Goal: Information Seeking & Learning: Learn about a topic

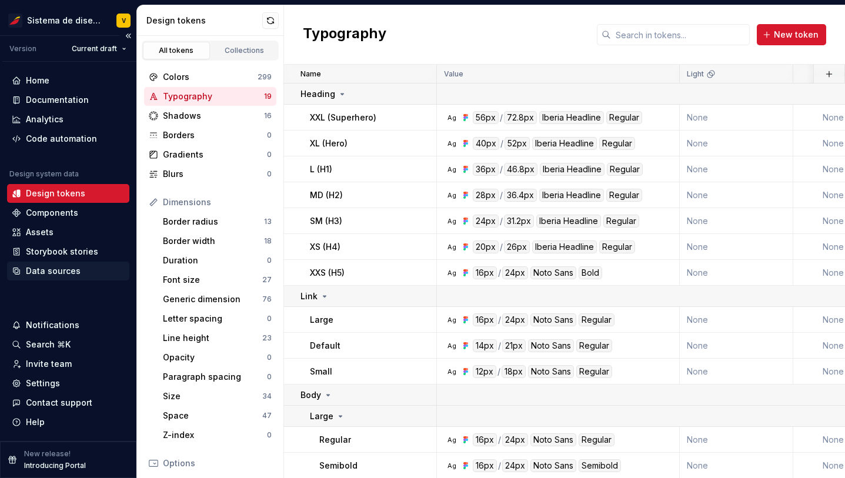
click at [41, 269] on div "Data sources" at bounding box center [53, 271] width 55 height 12
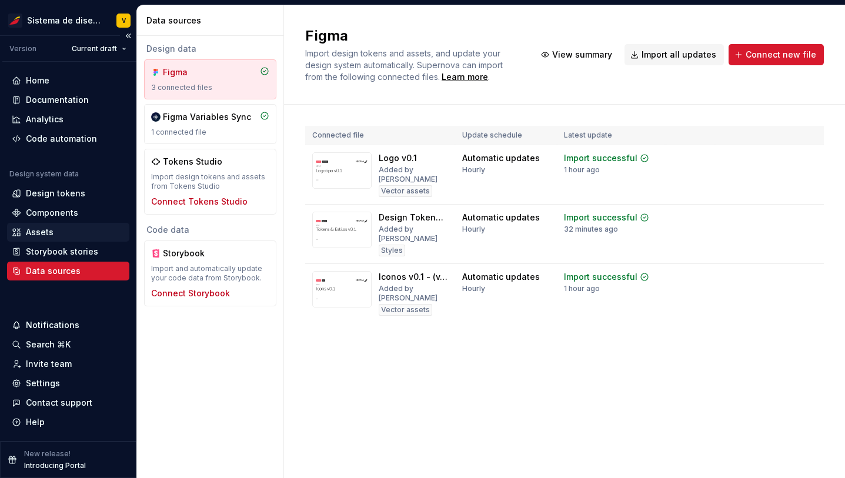
click at [34, 228] on div "Assets" at bounding box center [40, 232] width 28 height 12
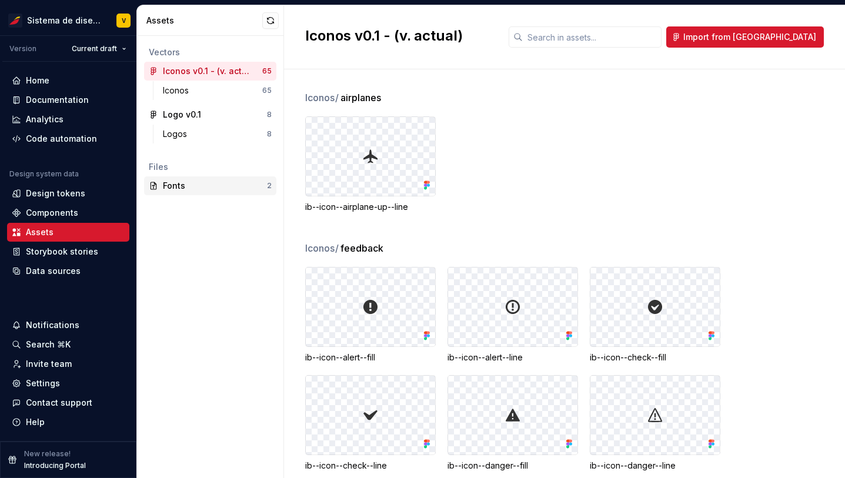
click at [172, 185] on div "Fonts" at bounding box center [215, 186] width 104 height 12
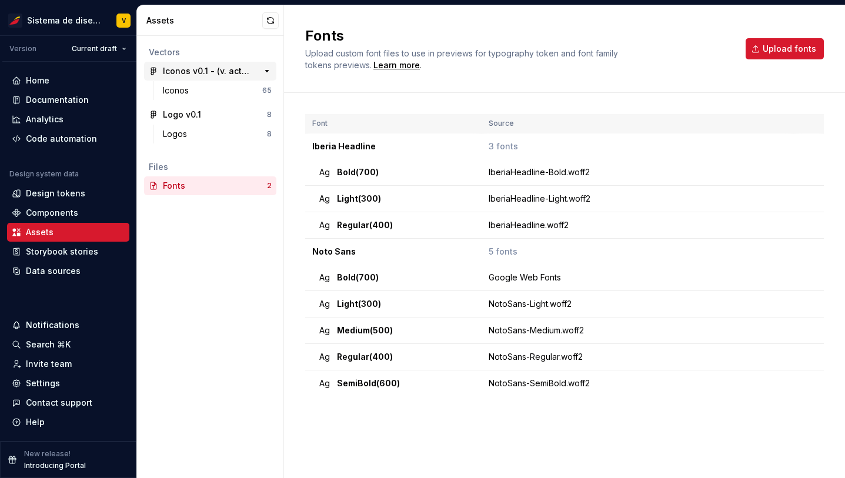
click at [180, 69] on div "Iconos v0.1 - (v. actual)" at bounding box center [207, 71] width 88 height 12
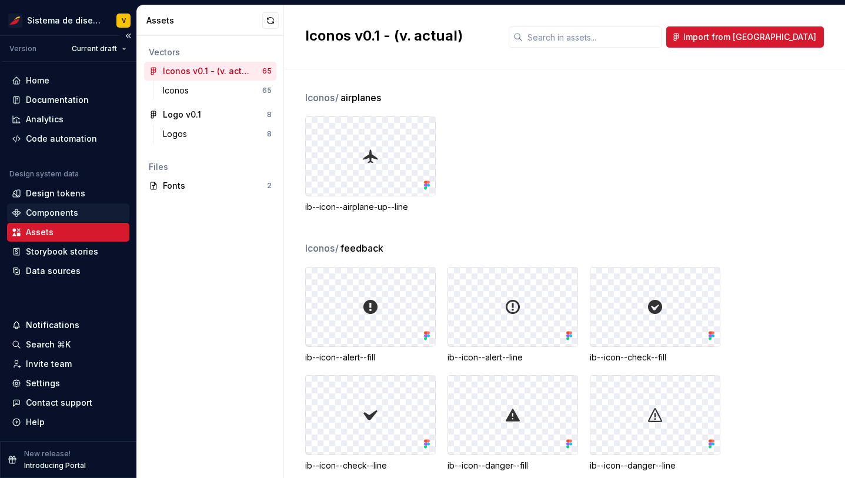
click at [65, 211] on div "Components" at bounding box center [52, 213] width 52 height 12
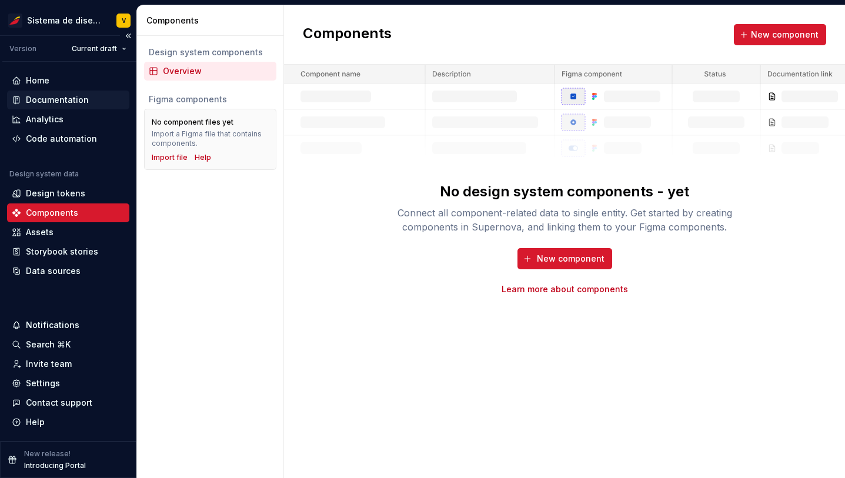
click at [55, 99] on div "Documentation" at bounding box center [57, 100] width 63 height 12
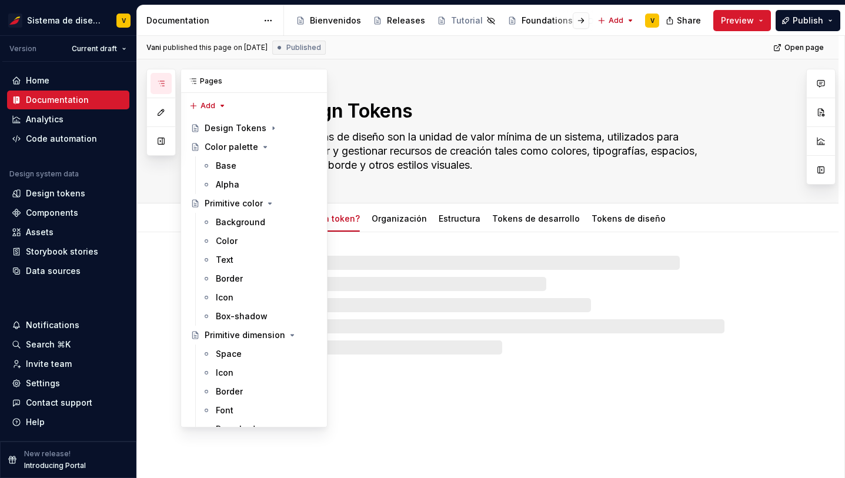
click at [162, 85] on icon "button" at bounding box center [161, 83] width 6 height 5
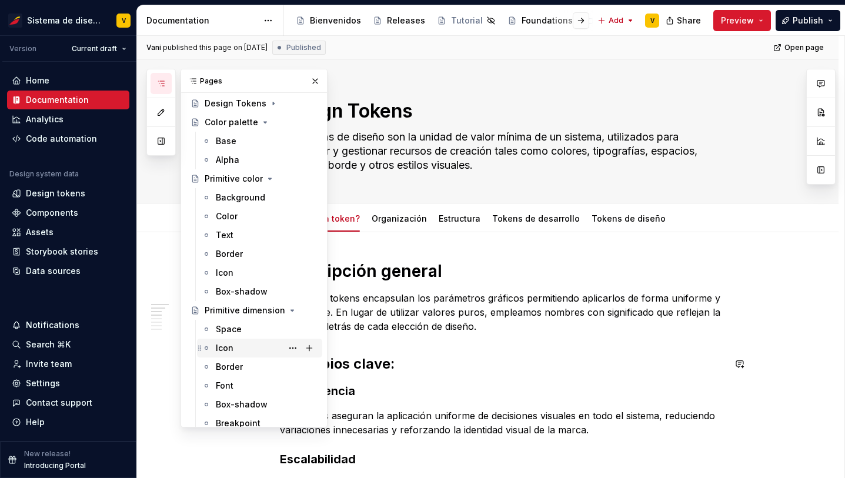
scroll to position [106, 0]
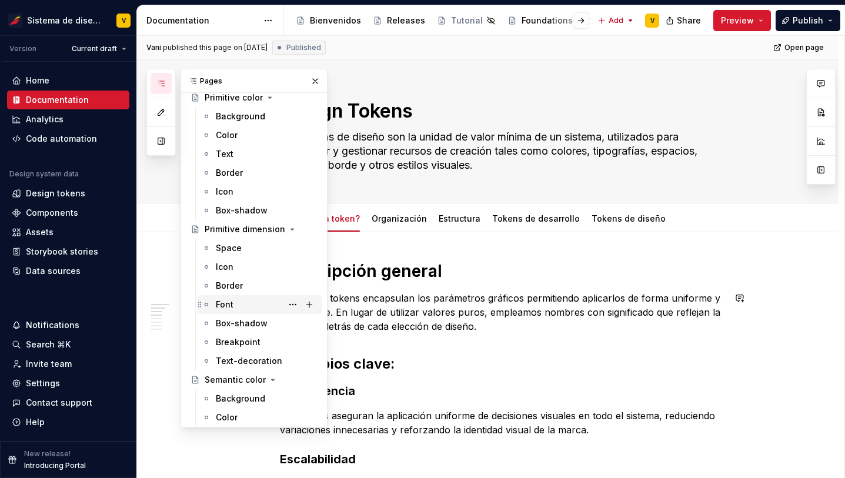
click at [232, 307] on div "Font" at bounding box center [225, 305] width 18 height 12
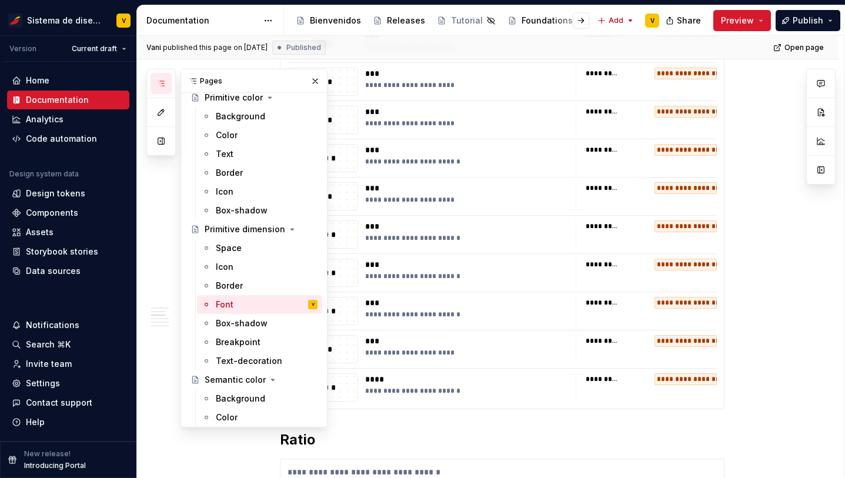
scroll to position [410, 0]
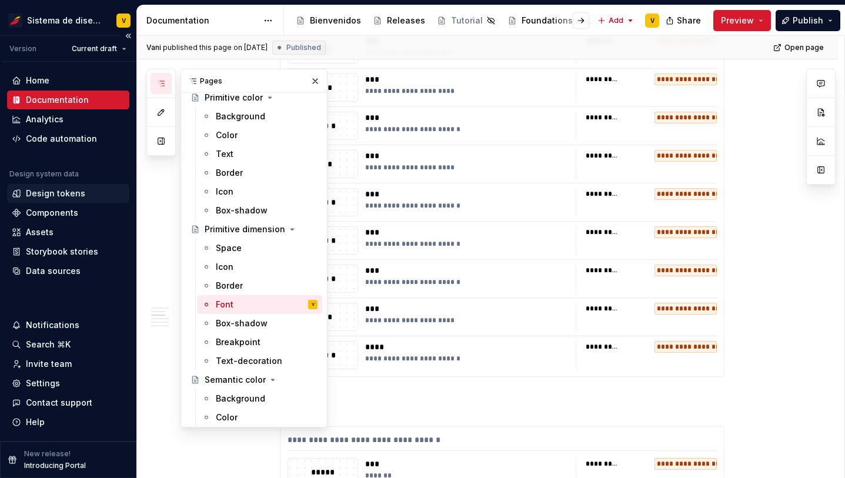
click at [39, 191] on div "Design tokens" at bounding box center [55, 194] width 59 height 12
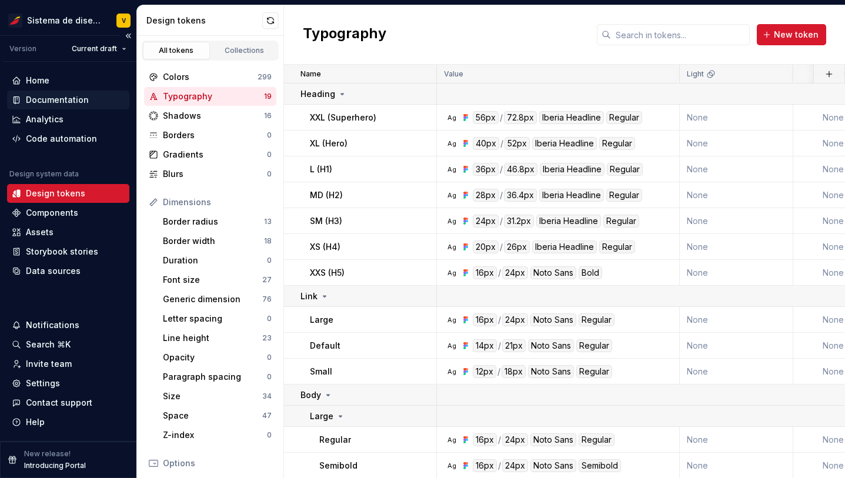
click at [61, 98] on div "Documentation" at bounding box center [57, 100] width 63 height 12
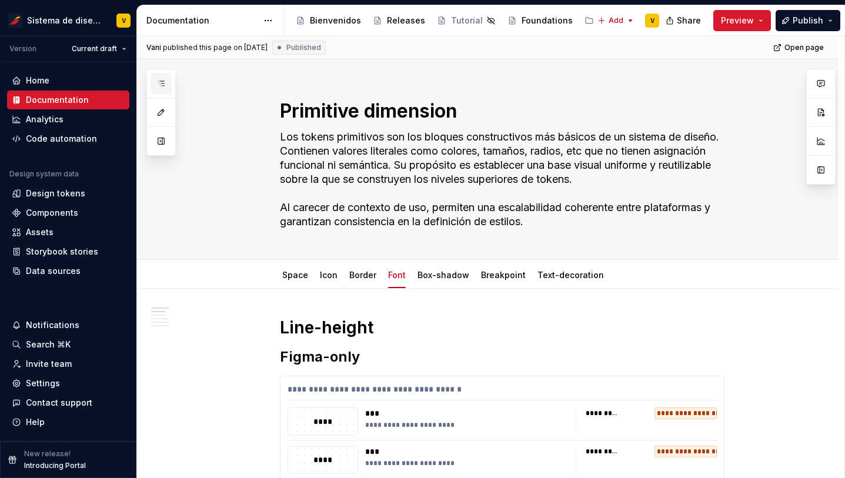
click at [159, 86] on icon "button" at bounding box center [160, 83] width 9 height 9
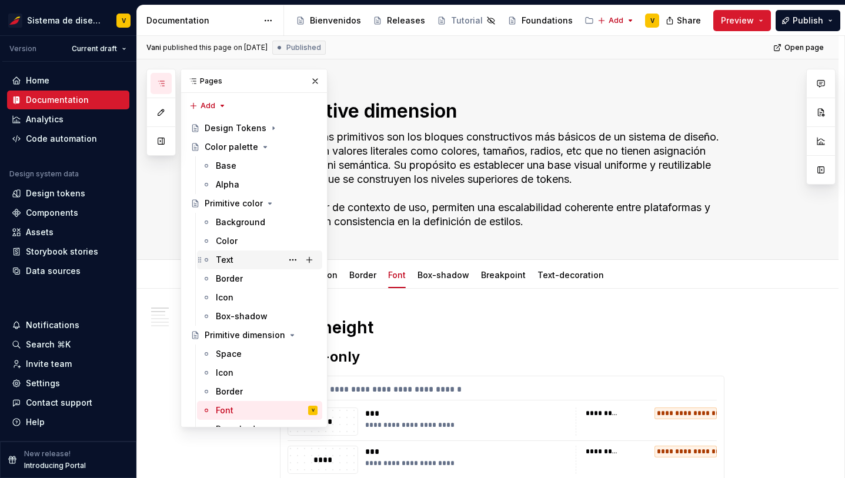
click at [240, 255] on div "Text" at bounding box center [267, 260] width 102 height 16
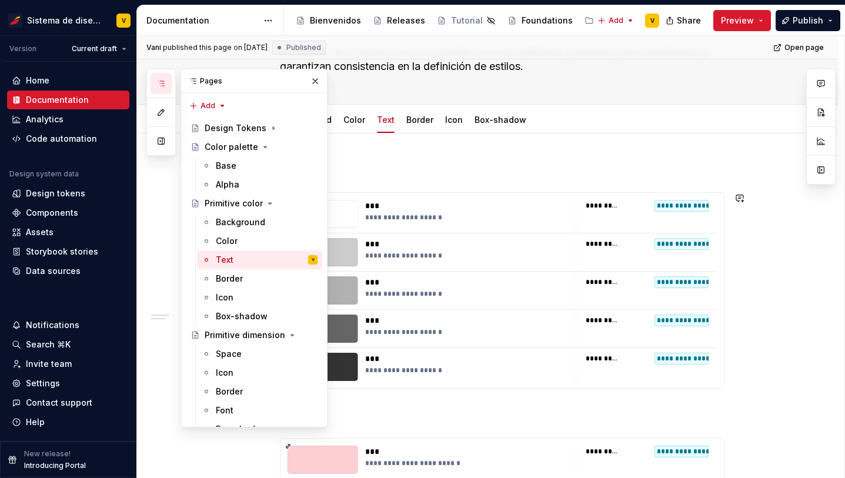
scroll to position [159, 0]
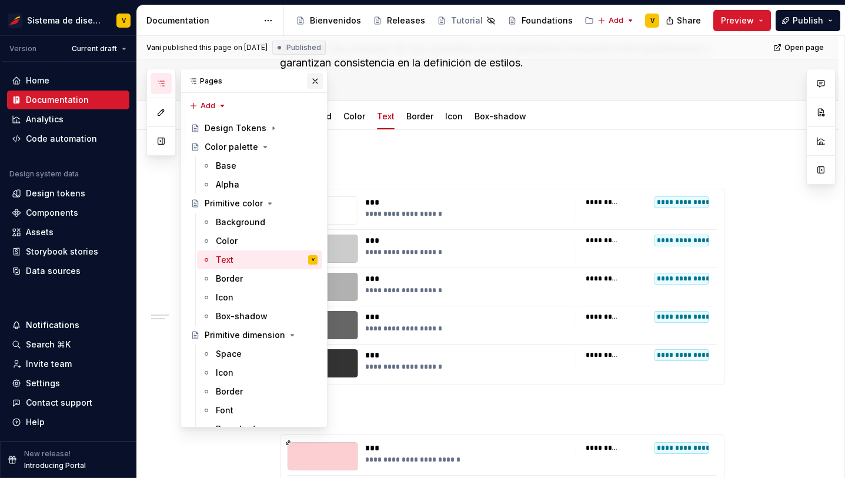
click at [315, 85] on button "button" at bounding box center [315, 81] width 16 height 16
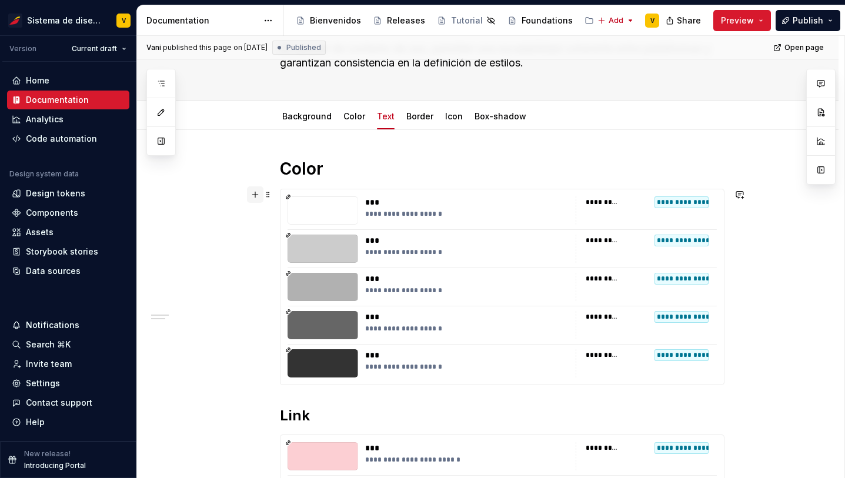
click at [258, 196] on button "button" at bounding box center [255, 194] width 16 height 16
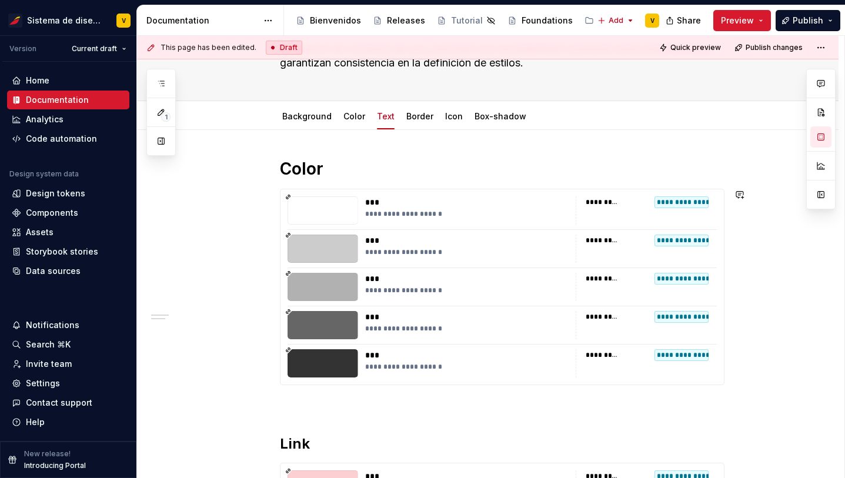
click at [233, 176] on div "**********" at bounding box center [487, 449] width 701 height 638
click at [57, 188] on div "Design tokens" at bounding box center [55, 194] width 59 height 12
click at [69, 190] on div "Design tokens" at bounding box center [55, 194] width 59 height 12
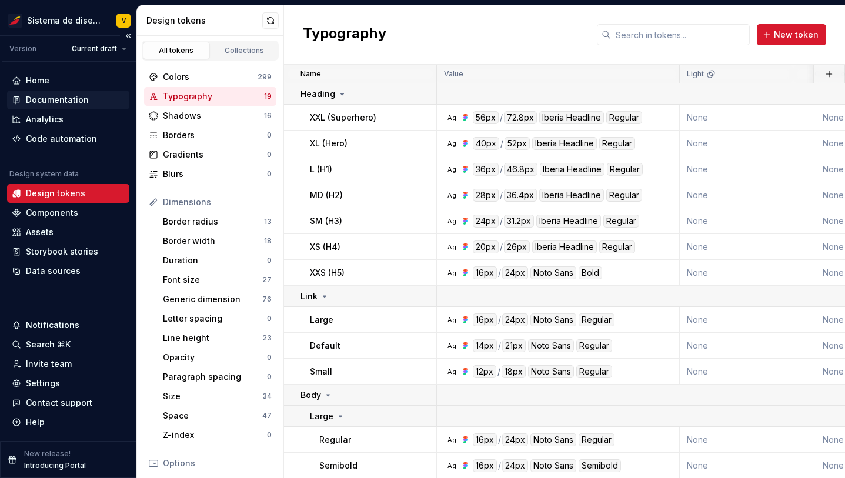
click at [33, 101] on div "Documentation" at bounding box center [57, 100] width 63 height 12
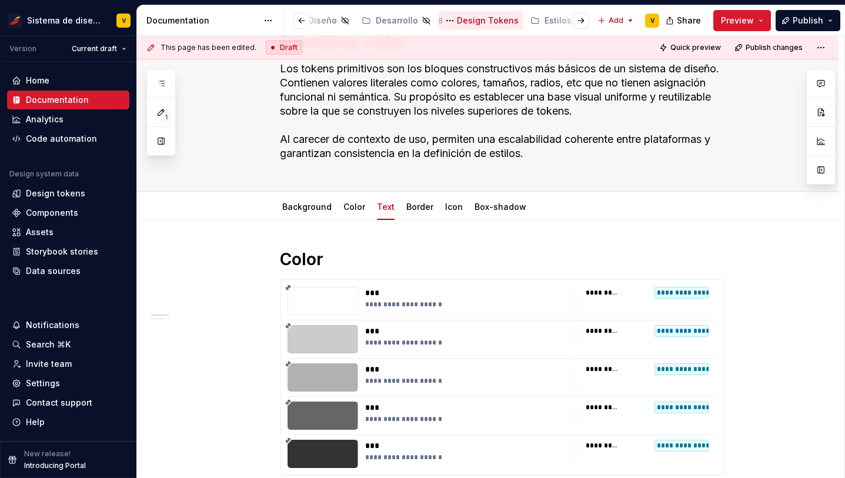
scroll to position [0, 301]
type textarea "*"
